Goal: Answer question/provide support: Share knowledge or assist other users

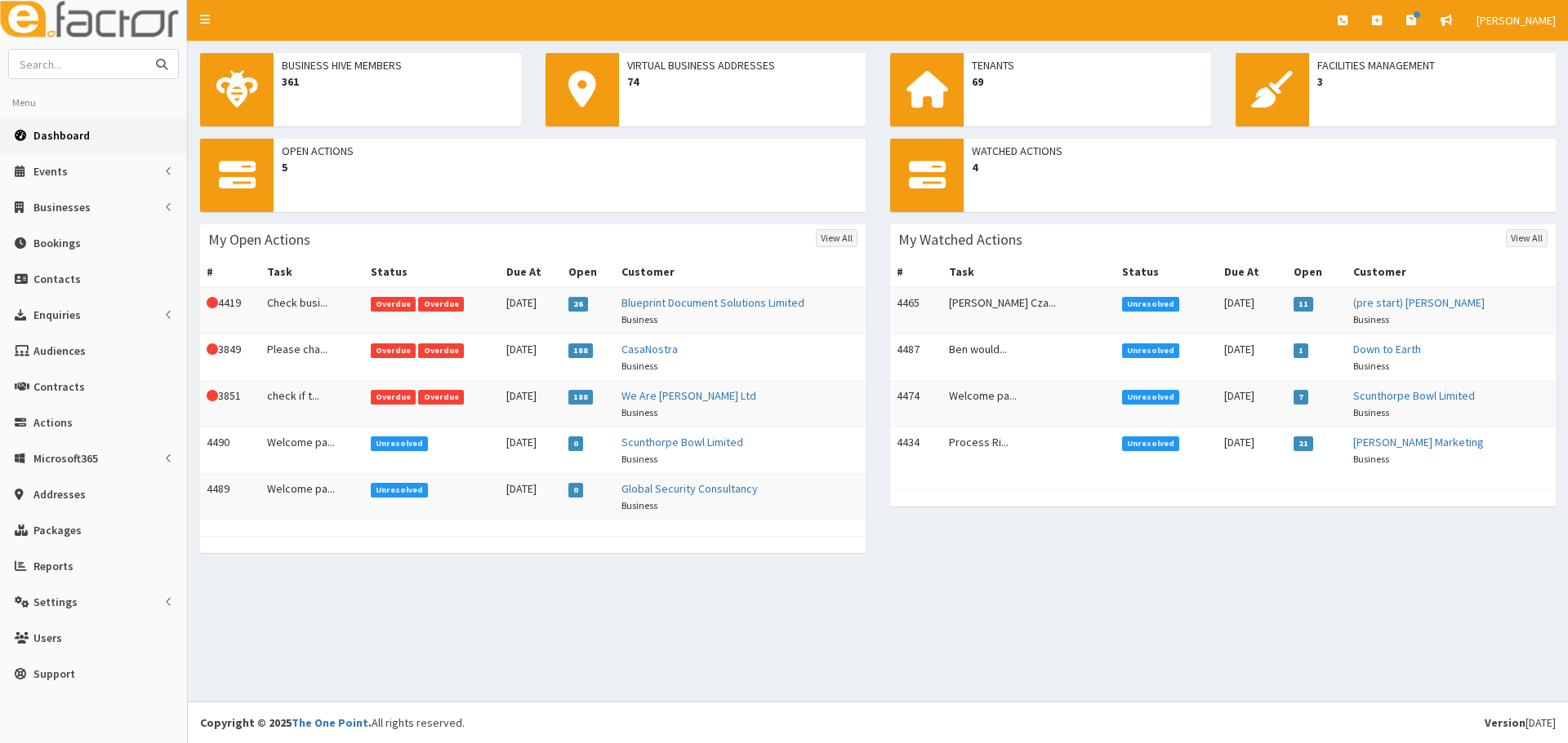
click at [86, 61] on input "text" at bounding box center [77, 65] width 137 height 29
type input "probia"
click at [145, 50] on button "submit" at bounding box center [161, 65] width 33 height 29
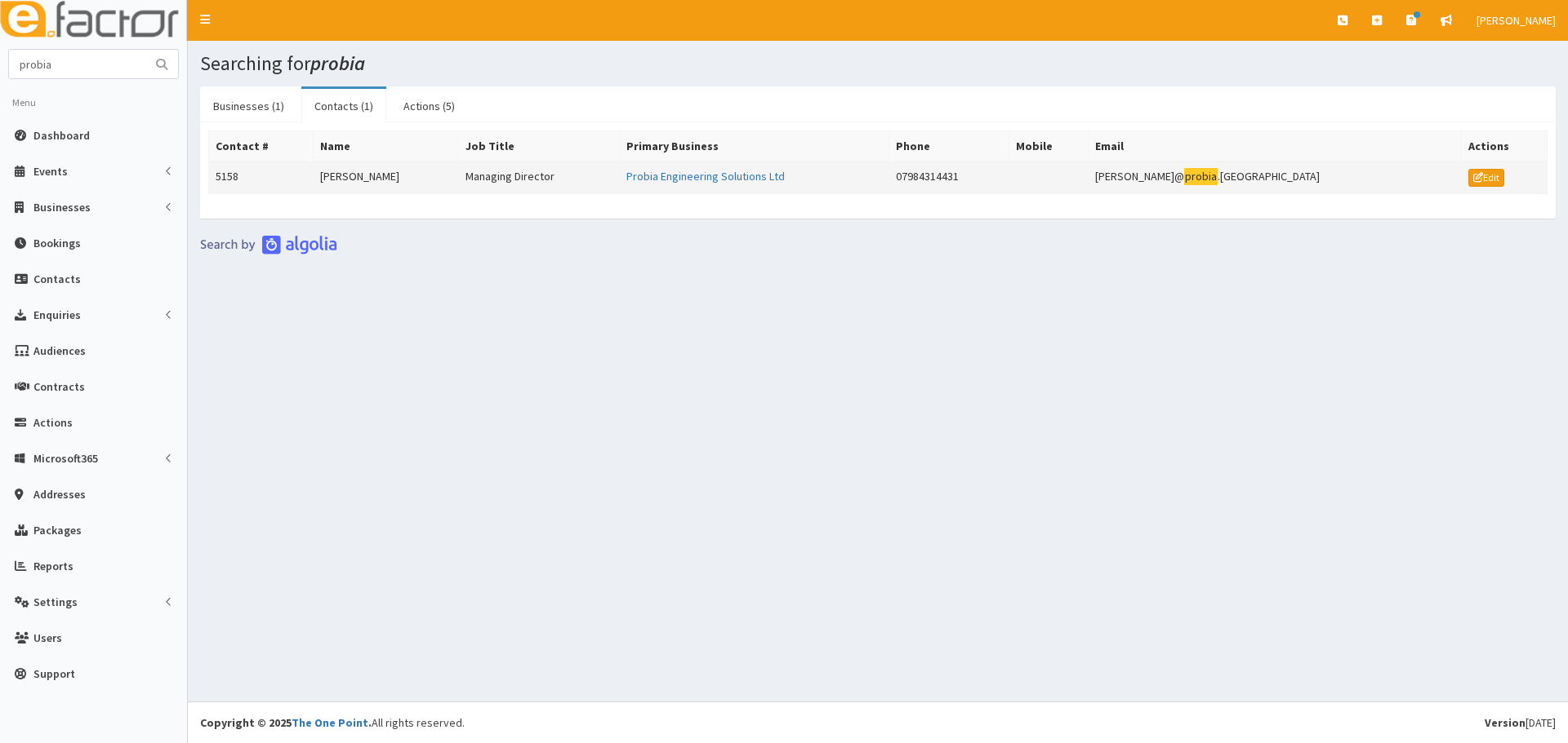
click at [368, 173] on td "[PERSON_NAME]" at bounding box center [386, 178] width 145 height 33
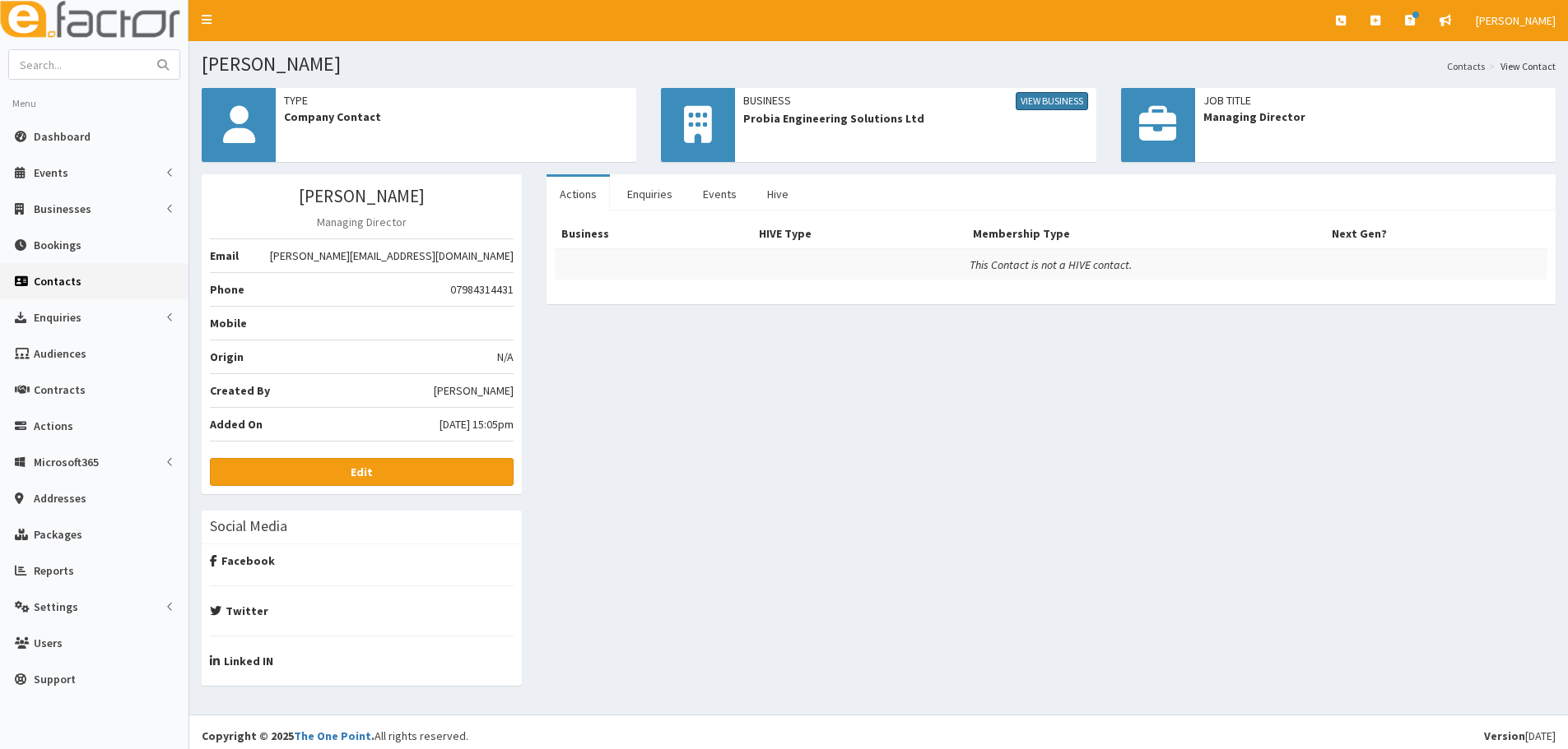
click at [1030, 94] on link "View Business" at bounding box center [1052, 101] width 72 height 19
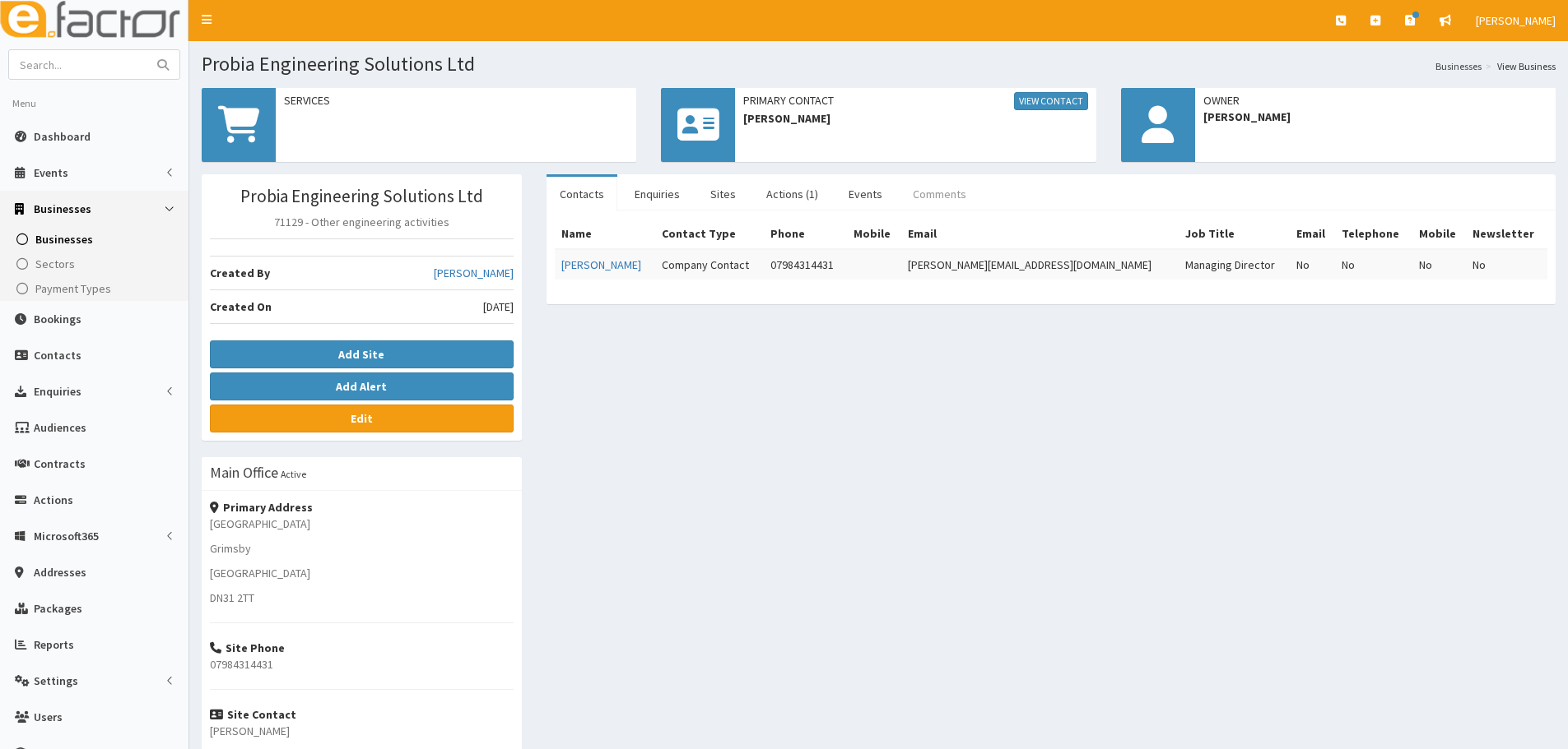
click at [920, 194] on link "Comments" at bounding box center [939, 194] width 80 height 34
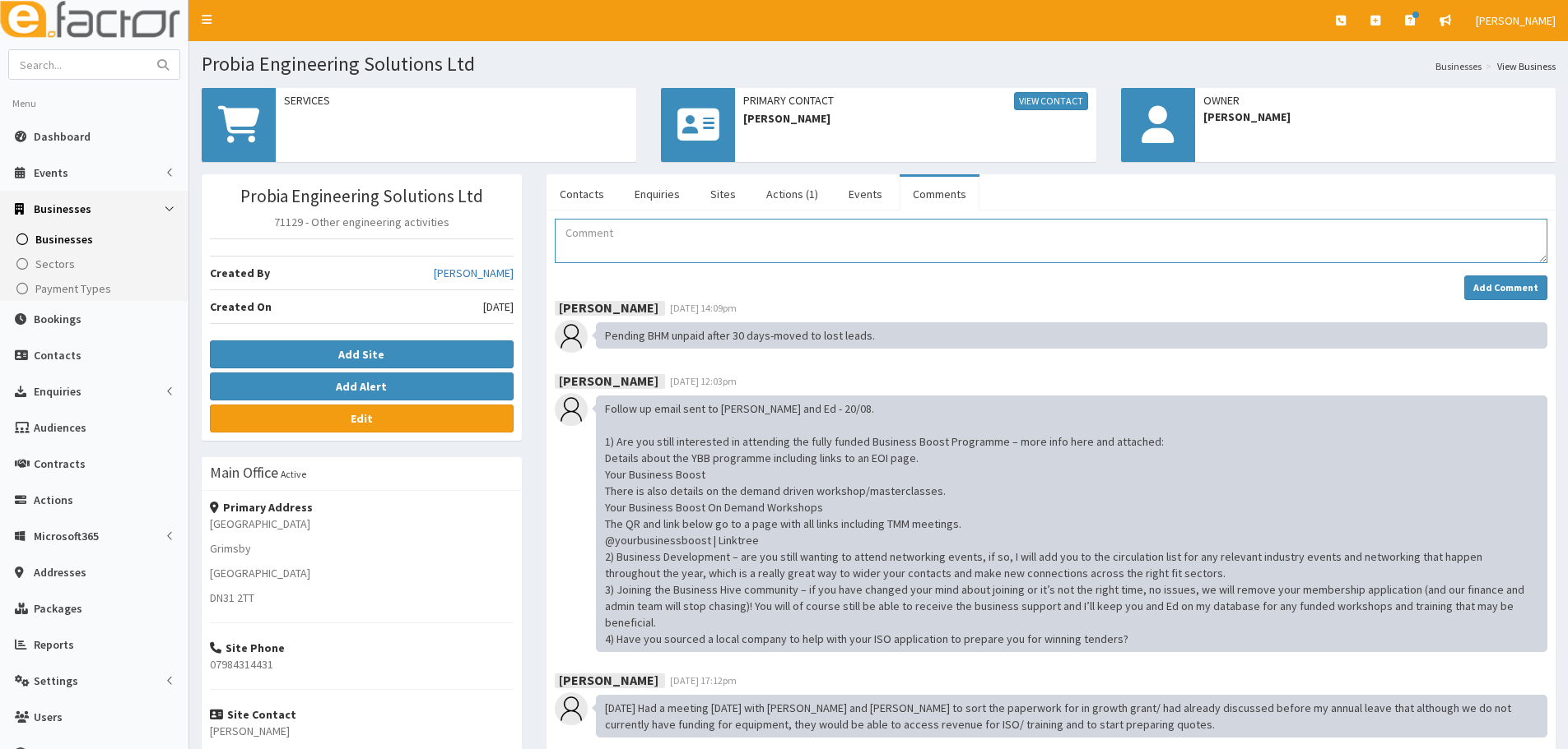
click at [649, 247] on textarea "Comment" at bounding box center [1051, 242] width 993 height 45
type textarea "I have taken payment from Ed via world pay for their business hive membership."
click at [1494, 299] on button "Add Comment" at bounding box center [1506, 287] width 83 height 24
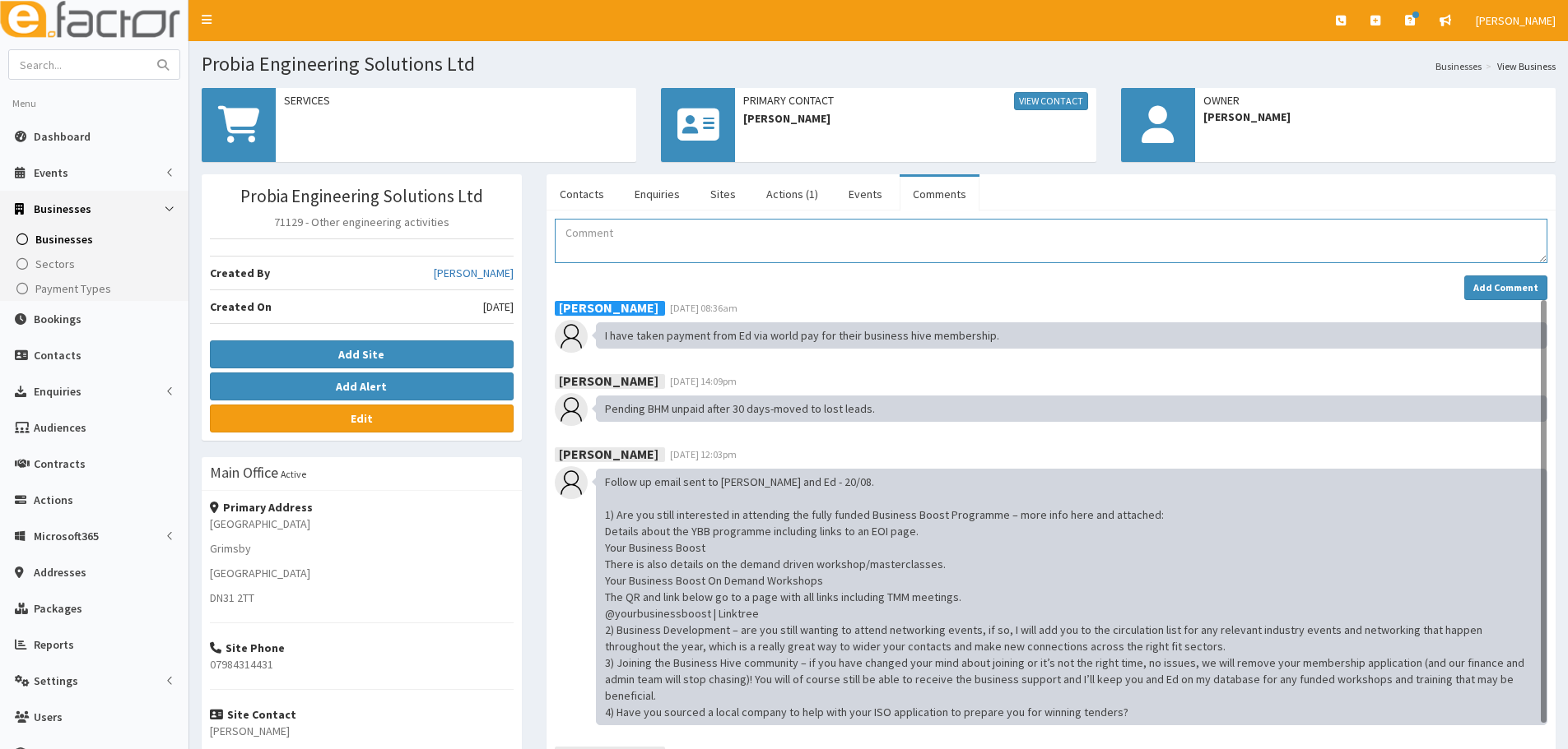
click at [595, 240] on textarea "Comment" at bounding box center [1051, 242] width 993 height 45
click at [601, 246] on textarea "Comment" at bounding box center [1051, 242] width 993 height 45
